Goal: Task Accomplishment & Management: Use online tool/utility

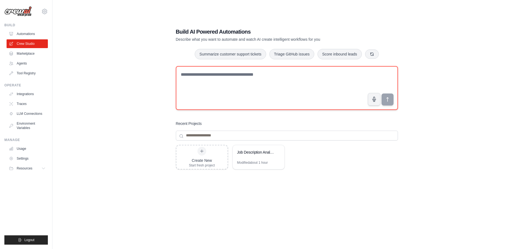
click at [255, 74] on textarea at bounding box center [287, 88] width 222 height 44
paste textarea "**********"
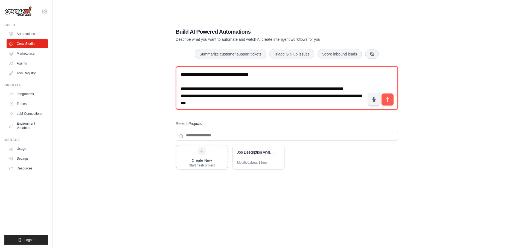
scroll to position [3, 0]
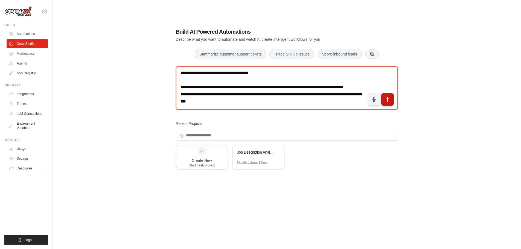
type textarea "**********"
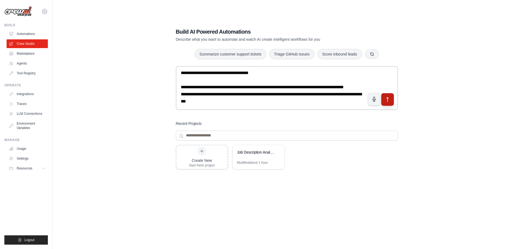
click at [388, 99] on icon "submit" at bounding box center [388, 100] width 6 height 6
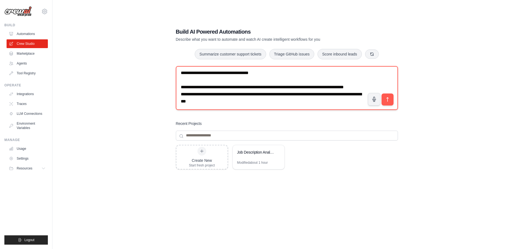
click at [257, 103] on textarea "**********" at bounding box center [287, 88] width 222 height 44
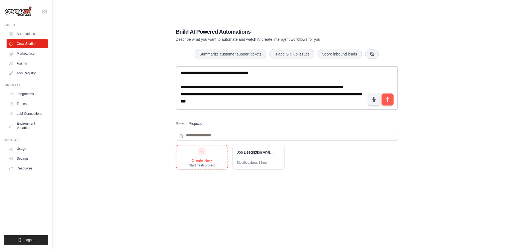
click at [200, 159] on div "Create New" at bounding box center [202, 160] width 26 height 5
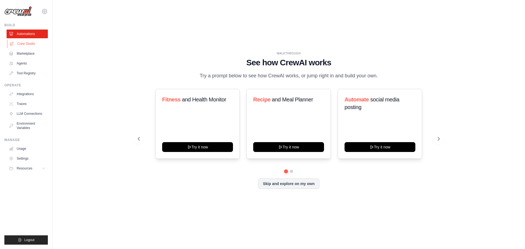
click at [20, 42] on link "Crew Studio" at bounding box center [27, 43] width 41 height 9
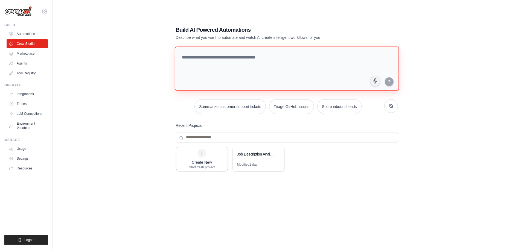
click at [211, 60] on textarea at bounding box center [286, 68] width 224 height 44
paste textarea "**********"
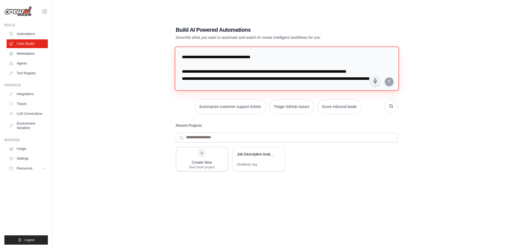
scroll to position [5, 0]
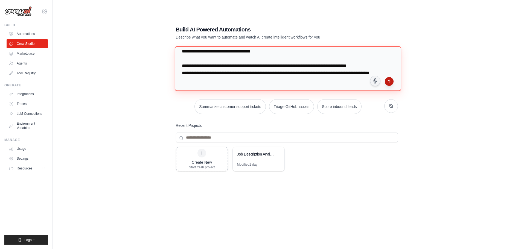
type textarea "**********"
click at [386, 83] on button "submit" at bounding box center [389, 81] width 9 height 9
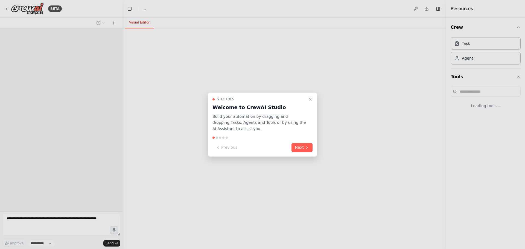
select select "****"
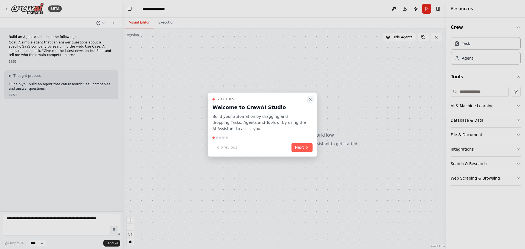
click at [311, 100] on icon "Close walkthrough" at bounding box center [310, 99] width 2 height 2
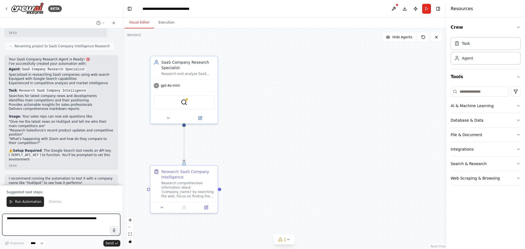
scroll to position [343, 0]
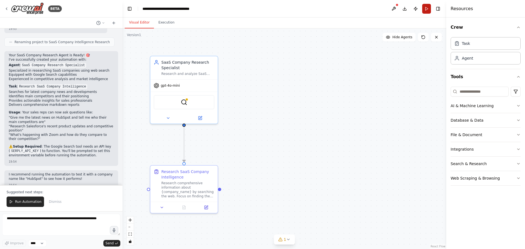
click at [428, 8] on button "Run" at bounding box center [426, 9] width 9 height 10
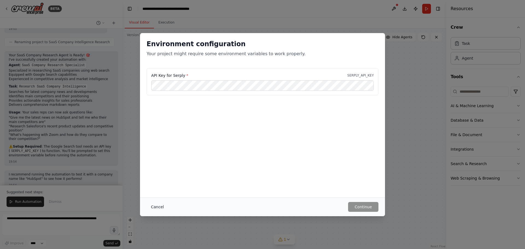
click at [155, 208] on button "Cancel" at bounding box center [158, 207] width 22 height 10
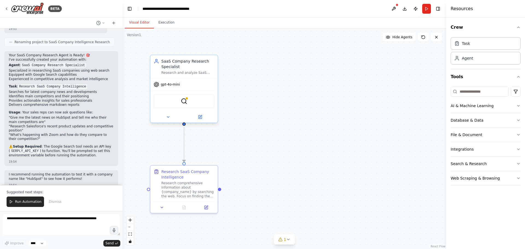
click at [204, 88] on div "gpt-4o-mini" at bounding box center [183, 84] width 67 height 12
click at [489, 150] on button "Integrations" at bounding box center [486, 149] width 70 height 14
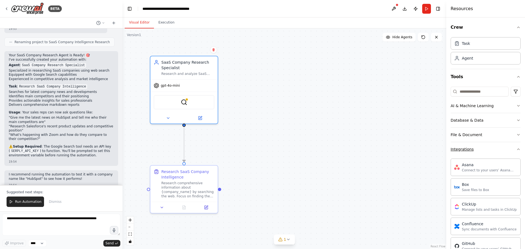
click at [489, 150] on button "Integrations" at bounding box center [486, 149] width 70 height 14
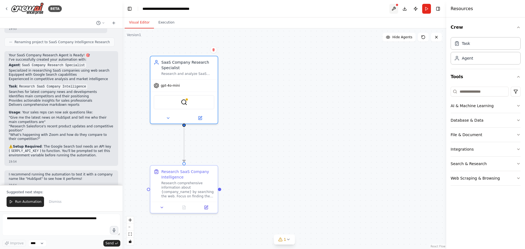
click at [395, 7] on button at bounding box center [393, 9] width 9 height 10
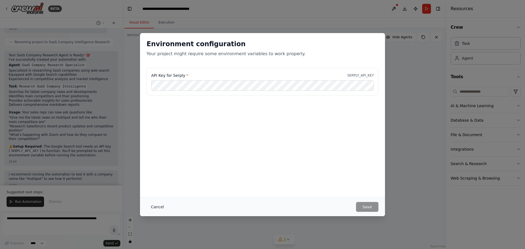
click at [159, 206] on button "Cancel" at bounding box center [158, 207] width 22 height 10
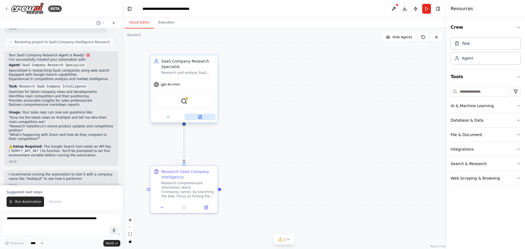
click at [201, 118] on icon at bounding box center [200, 116] width 3 height 3
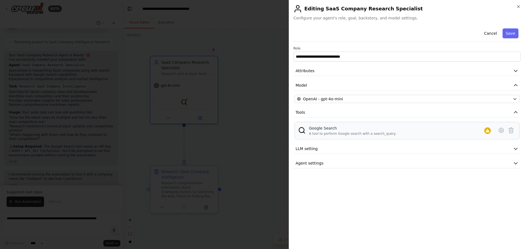
click at [328, 130] on div "Google Search" at bounding box center [352, 128] width 87 height 5
click at [502, 130] on icon at bounding box center [501, 130] width 7 height 7
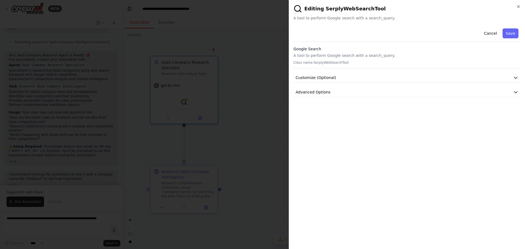
click at [315, 56] on p "A tool to perform Google search with a search_query." at bounding box center [406, 55] width 227 height 5
click at [318, 64] on p "Class name: SerplyWebSearchTool" at bounding box center [406, 62] width 227 height 4
click at [346, 77] on button "Customize (Optional)" at bounding box center [406, 78] width 227 height 10
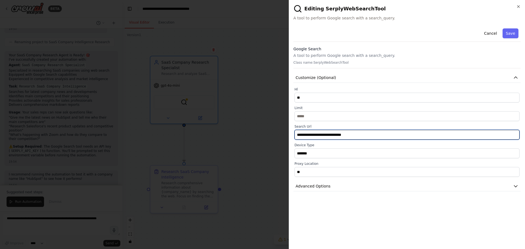
click at [364, 136] on input "**********" at bounding box center [407, 135] width 225 height 10
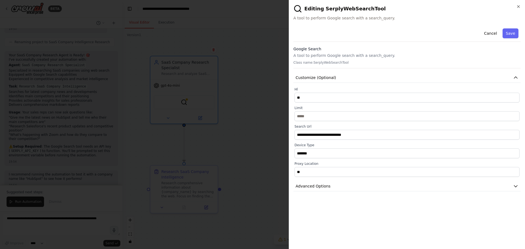
click at [336, 10] on h2 "Editing SerplyWebSearchTool" at bounding box center [406, 8] width 227 height 9
click at [328, 63] on p "Class name: SerplyWebSearchTool" at bounding box center [406, 62] width 227 height 4
click at [368, 185] on button "Advanced Options" at bounding box center [406, 186] width 227 height 10
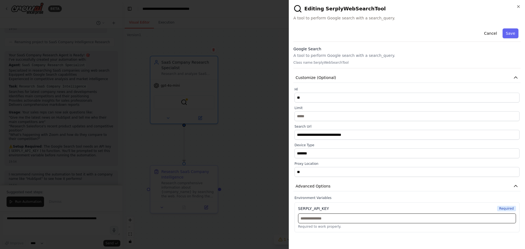
click at [348, 217] on input "text" at bounding box center [407, 219] width 218 height 10
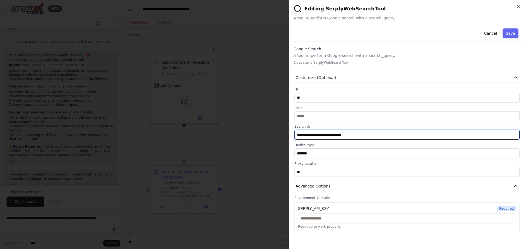
click at [358, 136] on input "**********" at bounding box center [407, 135] width 225 height 10
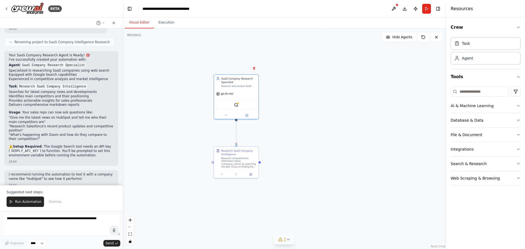
click at [289, 239] on icon at bounding box center [288, 239] width 4 height 4
click at [327, 238] on span "Tool SerplyWebSearchTool is not configured. Missing environment variables: SERP…" at bounding box center [287, 237] width 147 height 9
click at [352, 225] on button at bounding box center [356, 222] width 9 height 7
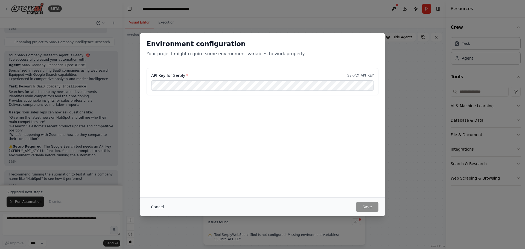
click at [161, 203] on button "Cancel" at bounding box center [158, 207] width 22 height 10
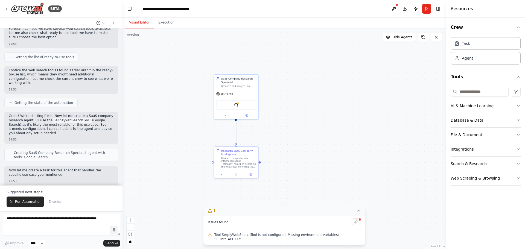
scroll to position [0, 0]
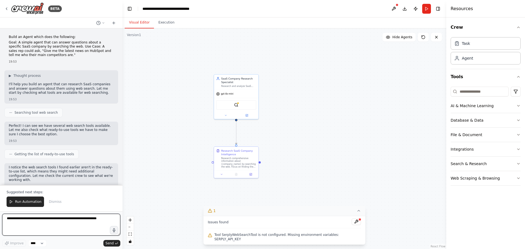
click at [31, 223] on textarea at bounding box center [61, 225] width 118 height 22
type textarea "**********"
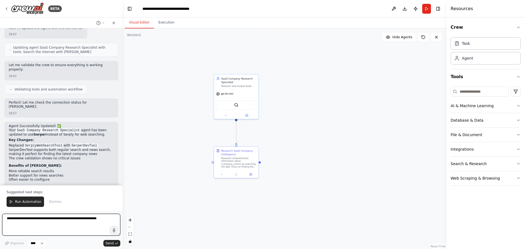
scroll to position [645, 0]
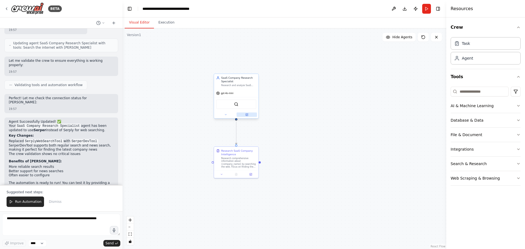
click at [246, 114] on icon at bounding box center [247, 115] width 2 height 2
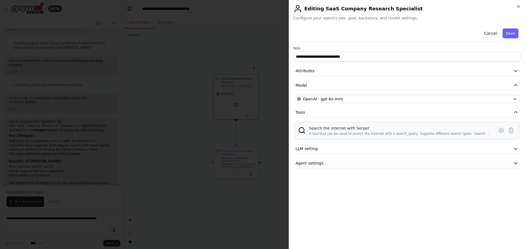
click at [364, 129] on div "Search the internet with Serper" at bounding box center [400, 128] width 182 height 5
click at [501, 130] on icon at bounding box center [501, 130] width 7 height 7
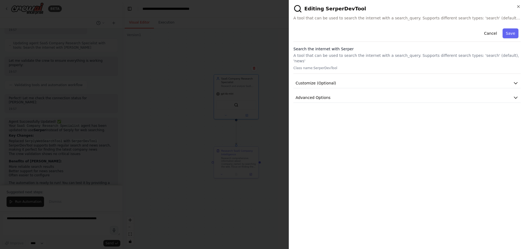
click at [330, 48] on h3 "Search the internet with Serper" at bounding box center [406, 48] width 227 height 5
click at [331, 80] on span "Customize (Optional)" at bounding box center [316, 82] width 40 height 5
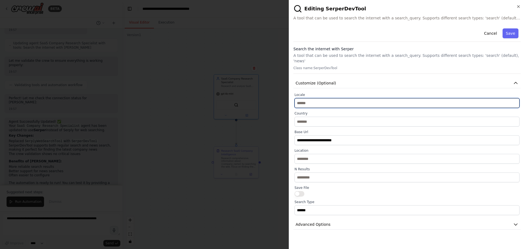
click at [336, 99] on input "text" at bounding box center [407, 103] width 225 height 10
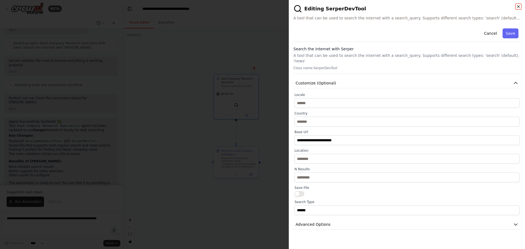
click at [519, 7] on icon "button" at bounding box center [518, 6] width 4 height 4
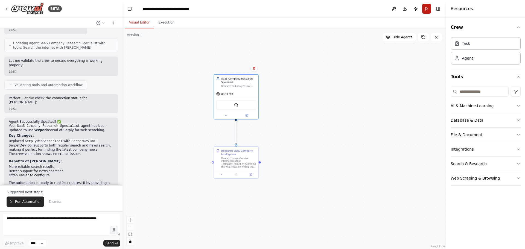
click at [426, 8] on button "Run" at bounding box center [426, 9] width 9 height 10
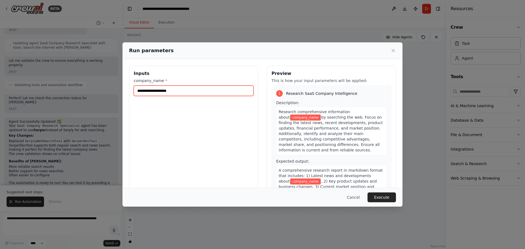
click at [182, 89] on input "company_name *" at bounding box center [194, 91] width 120 height 10
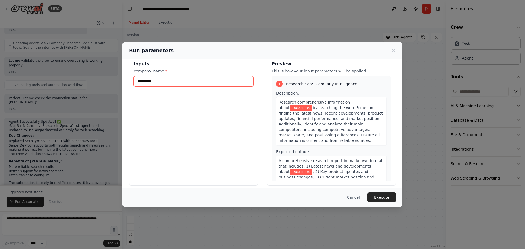
scroll to position [14, 0]
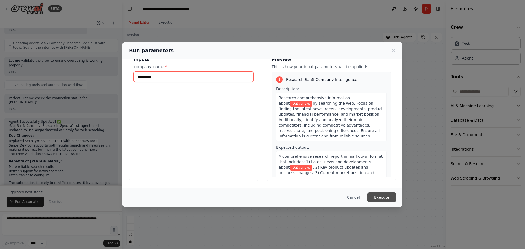
type input "**********"
click at [379, 196] on button "Execute" at bounding box center [382, 198] width 28 height 10
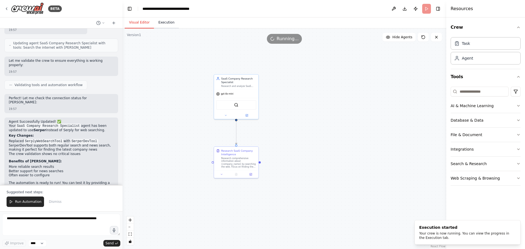
click at [162, 21] on button "Execution" at bounding box center [166, 22] width 25 height 11
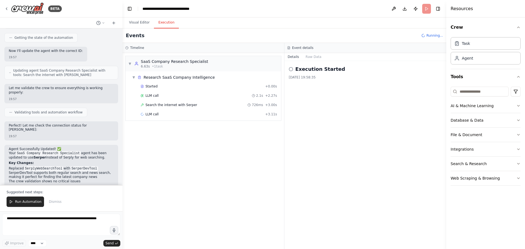
scroll to position [645, 0]
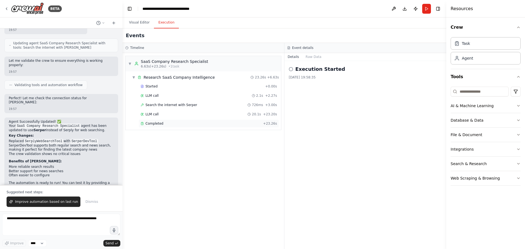
click at [158, 124] on span "Completed" at bounding box center [155, 123] width 18 height 4
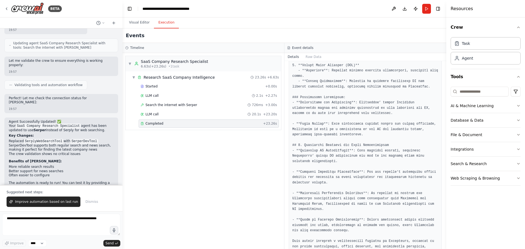
scroll to position [412, 0]
click at [395, 9] on button at bounding box center [393, 9] width 9 height 10
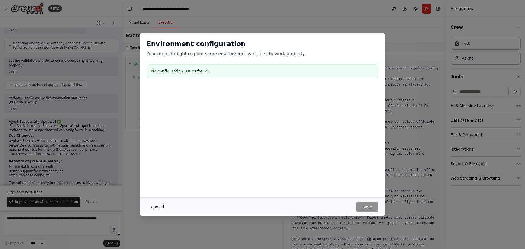
click at [159, 207] on button "Cancel" at bounding box center [158, 207] width 22 height 10
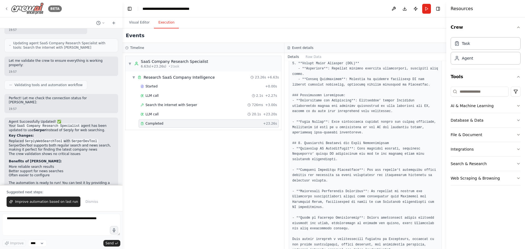
click at [5, 9] on icon at bounding box center [6, 9] width 4 height 4
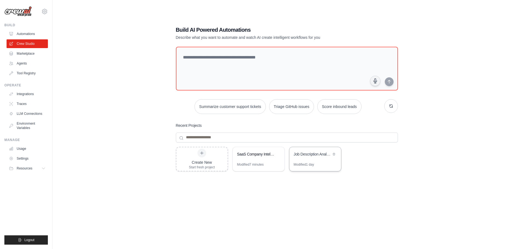
click at [303, 158] on div "Job Description Analyzer" at bounding box center [315, 154] width 52 height 15
click at [21, 149] on link "Usage" at bounding box center [27, 148] width 41 height 9
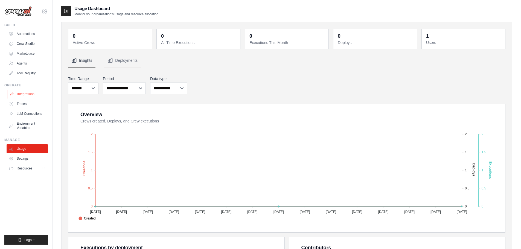
click at [25, 93] on link "Integrations" at bounding box center [27, 94] width 41 height 9
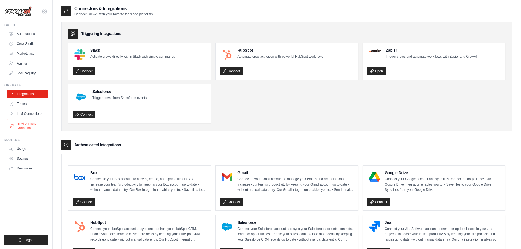
click at [24, 126] on link "Environment Variables" at bounding box center [27, 125] width 41 height 13
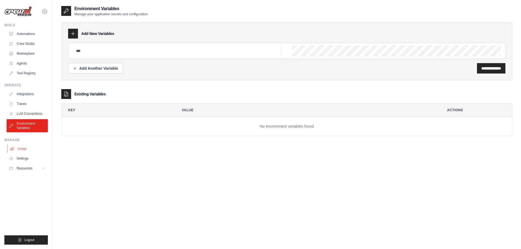
click at [23, 148] on link "Usage" at bounding box center [27, 148] width 41 height 9
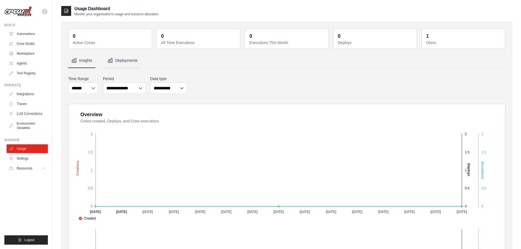
click at [130, 59] on button "Deployments" at bounding box center [122, 60] width 37 height 15
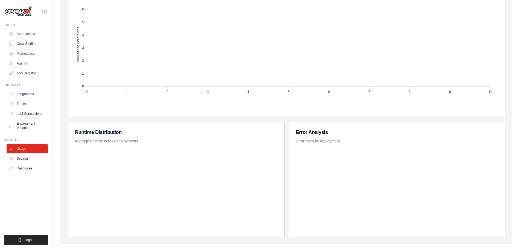
scroll to position [196, 0]
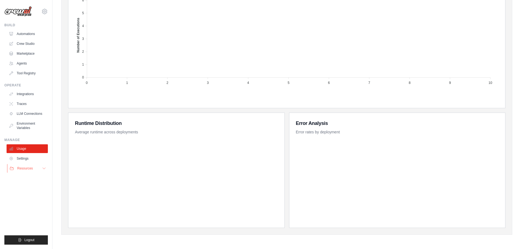
click at [38, 170] on button "Resources" at bounding box center [27, 168] width 41 height 9
click at [31, 205] on span "Video Tutorials" at bounding box center [30, 204] width 22 height 4
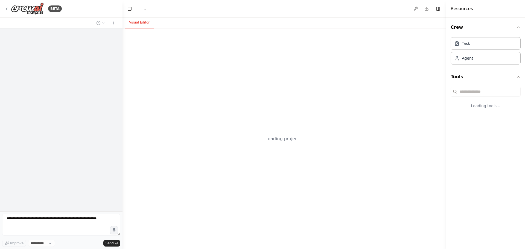
select select "****"
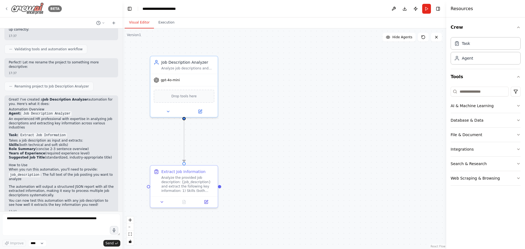
click at [7, 12] on div "BETA" at bounding box center [32, 8] width 57 height 12
